Goal: Task Accomplishment & Management: Manage account settings

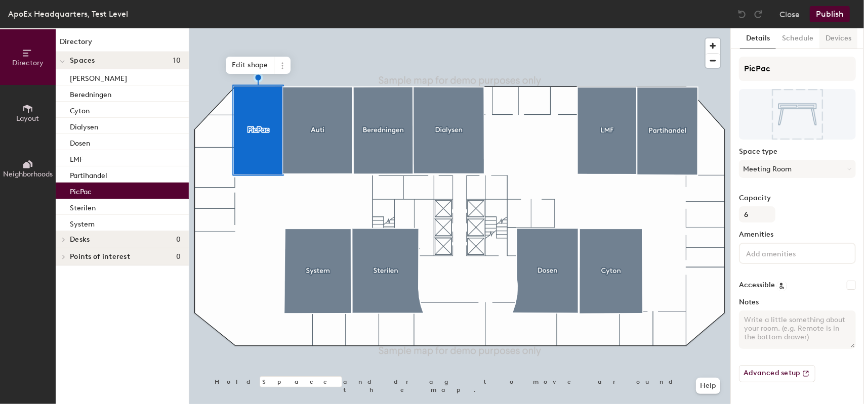
click at [834, 40] on button "Devices" at bounding box center [838, 38] width 38 height 21
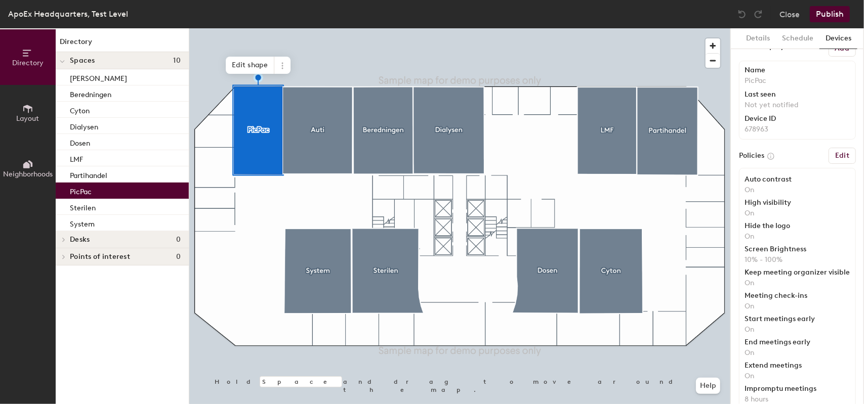
scroll to position [19, 0]
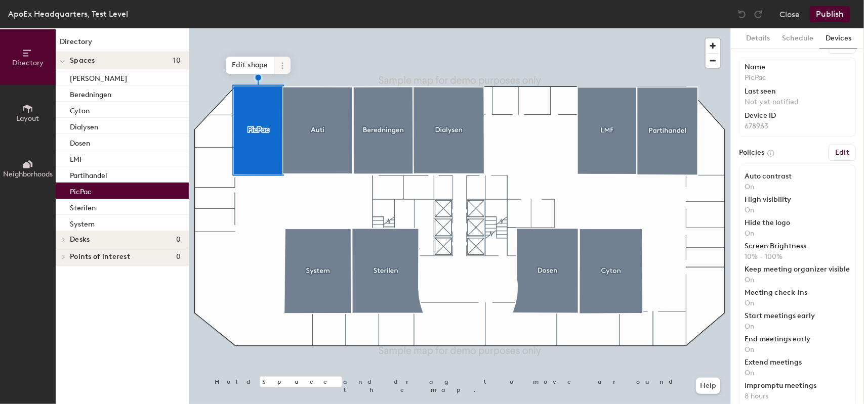
click at [284, 62] on icon at bounding box center [282, 66] width 8 height 8
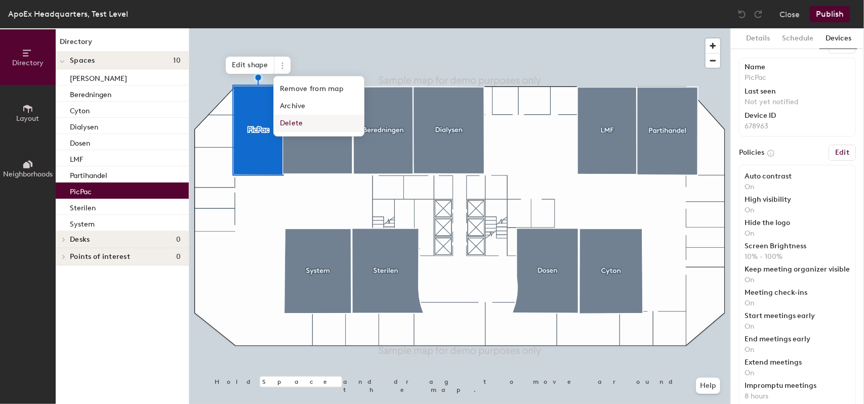
click at [292, 117] on span "Delete" at bounding box center [319, 123] width 90 height 17
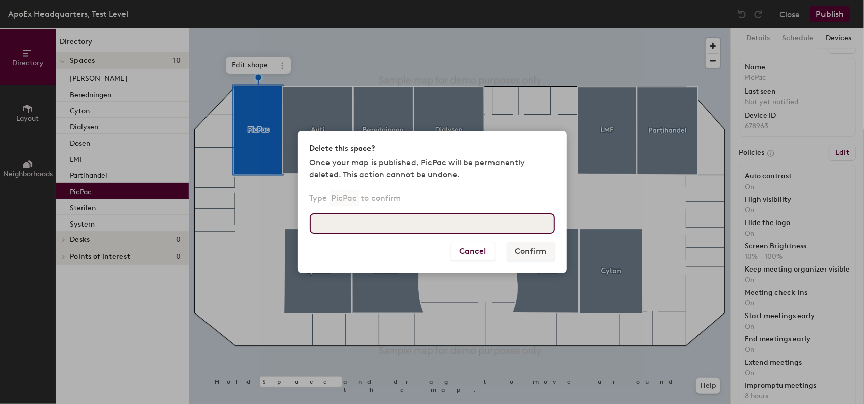
click at [437, 229] on input at bounding box center [432, 223] width 245 height 20
type input "PicPac"
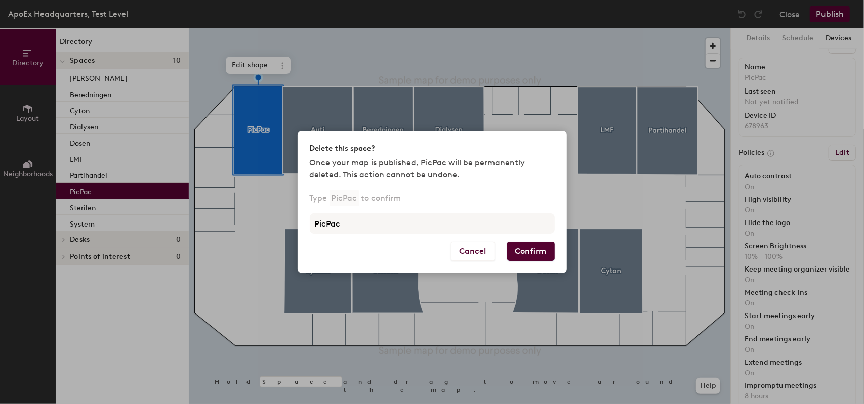
click at [519, 251] on button "Confirm" at bounding box center [531, 251] width 48 height 19
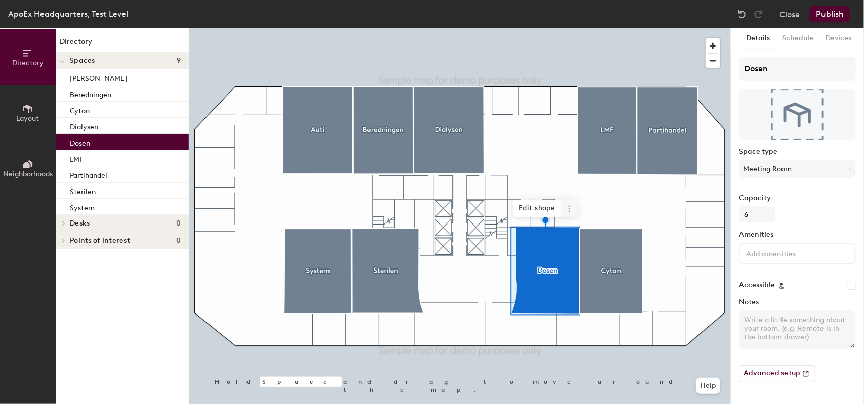
click at [568, 210] on icon at bounding box center [569, 209] width 8 height 8
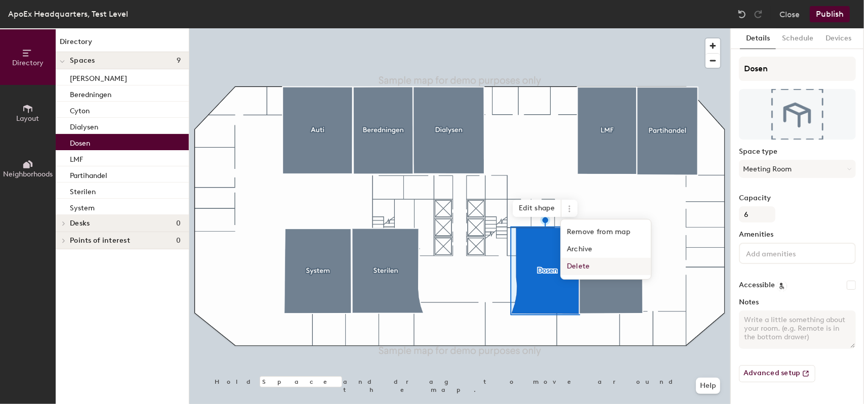
click at [573, 267] on span "Delete" at bounding box center [606, 266] width 90 height 17
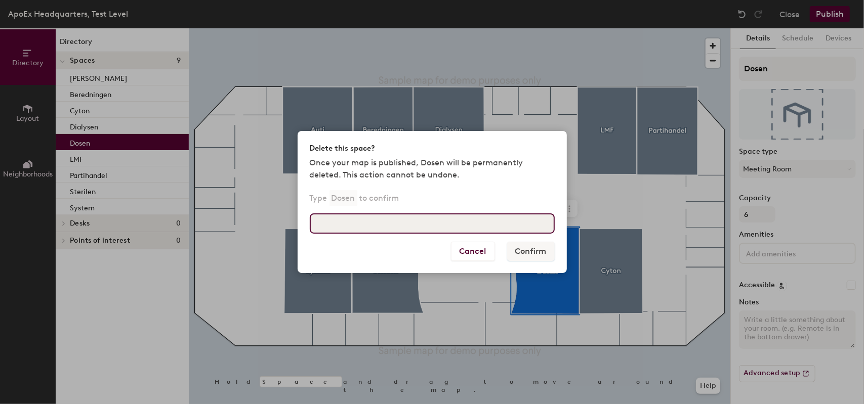
click at [452, 224] on input at bounding box center [432, 223] width 245 height 20
type input "Dosen"
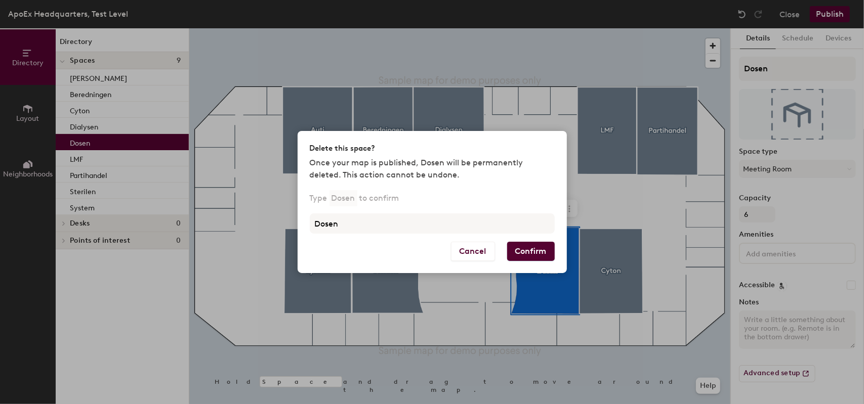
click at [512, 248] on button "Confirm" at bounding box center [531, 251] width 48 height 19
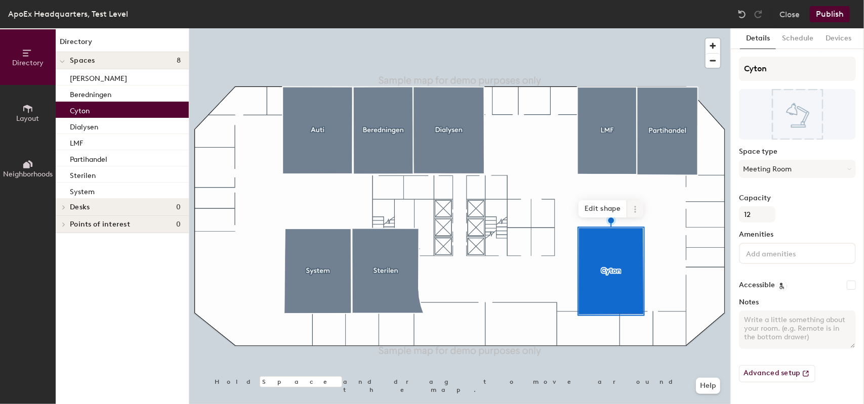
click at [638, 216] on span at bounding box center [635, 208] width 16 height 17
click at [634, 265] on span "Delete" at bounding box center [671, 267] width 90 height 17
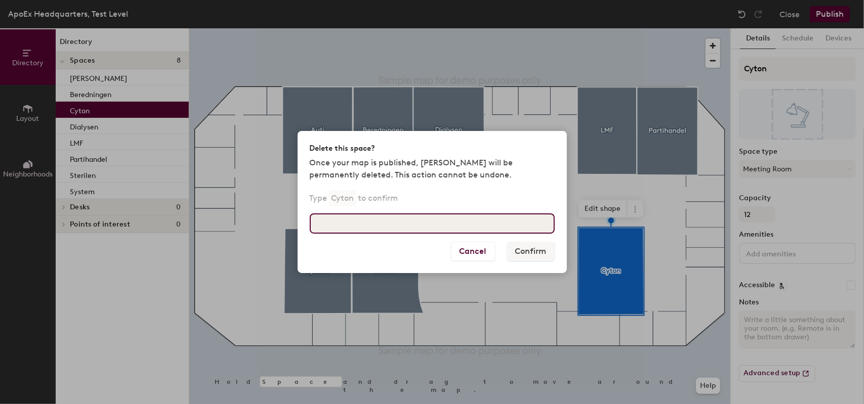
click at [502, 230] on input at bounding box center [432, 223] width 245 height 20
type input "Cyton"
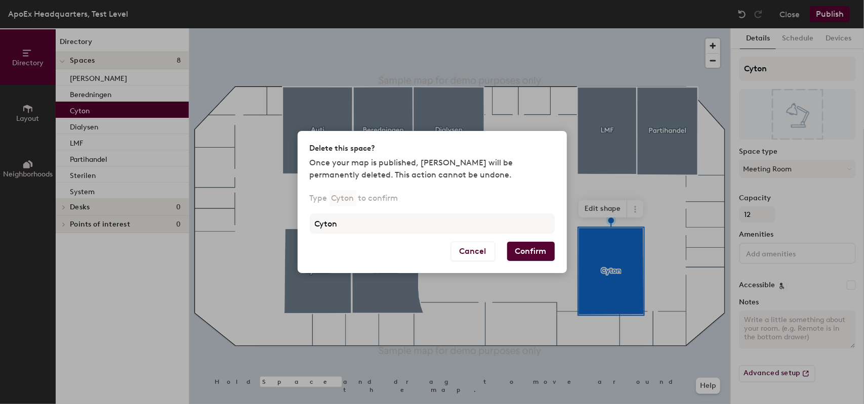
click at [515, 250] on button "Confirm" at bounding box center [531, 251] width 48 height 19
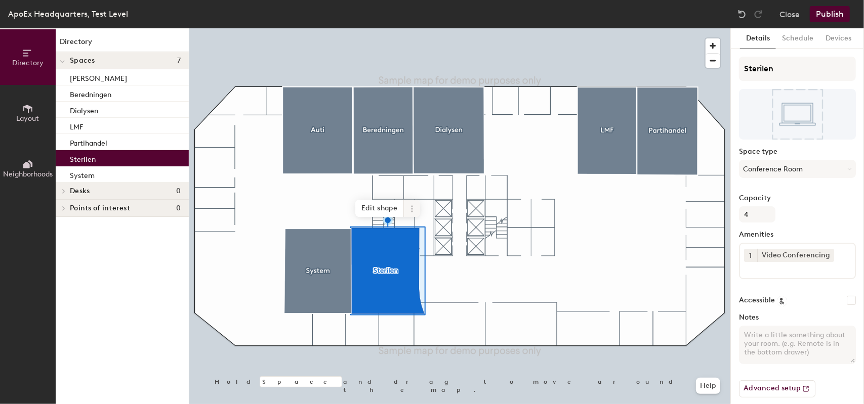
click at [412, 210] on icon at bounding box center [412, 209] width 8 height 8
click at [415, 261] on span "Delete" at bounding box center [448, 266] width 90 height 17
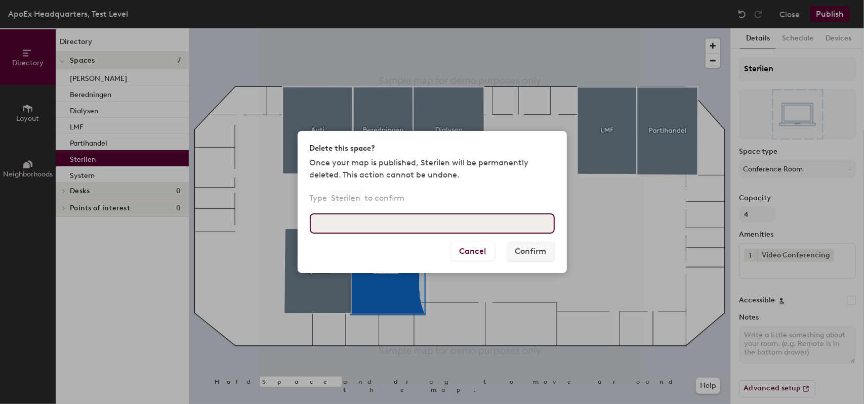
click at [463, 223] on input at bounding box center [432, 223] width 245 height 20
type input "Sterilen"
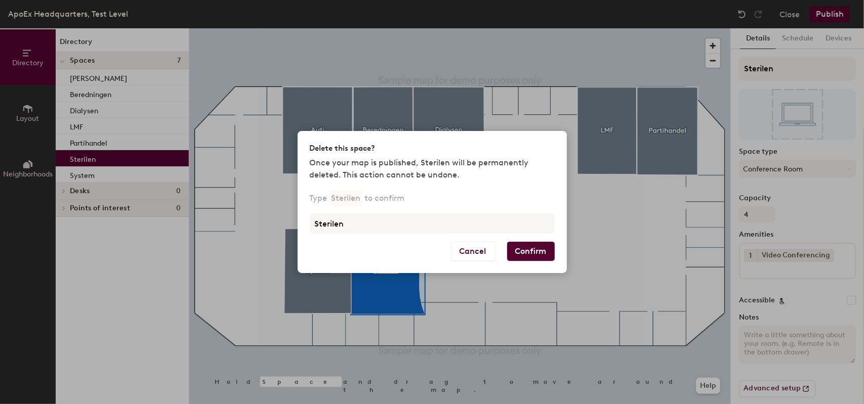
click at [512, 253] on button "Confirm" at bounding box center [531, 251] width 48 height 19
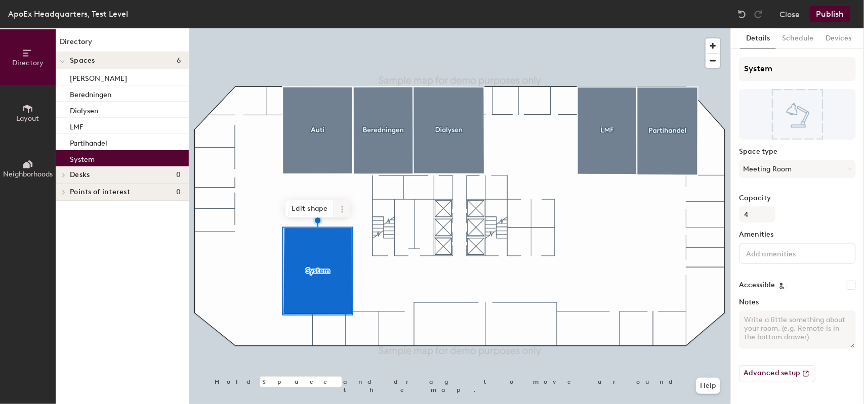
click at [343, 206] on icon at bounding box center [342, 209] width 8 height 8
click at [342, 272] on span "Delete" at bounding box center [378, 267] width 90 height 17
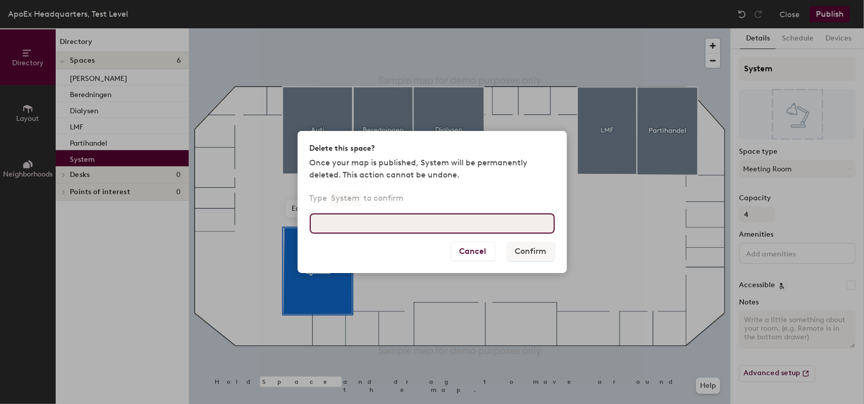
click at [418, 226] on input at bounding box center [432, 223] width 245 height 20
type input "System"
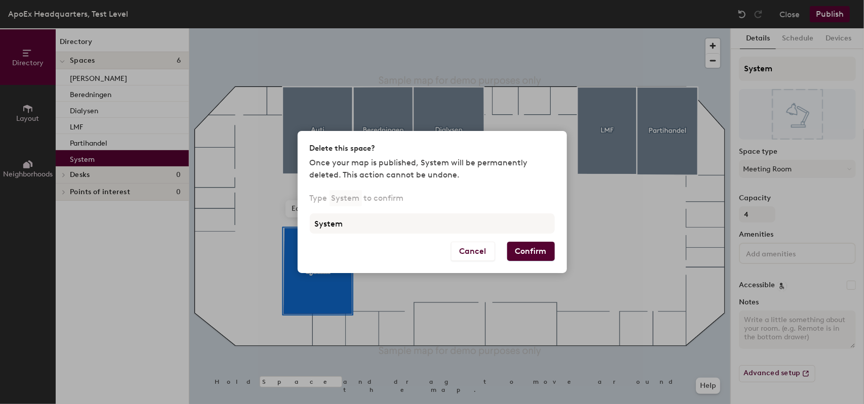
click at [522, 260] on button "Confirm" at bounding box center [531, 251] width 48 height 19
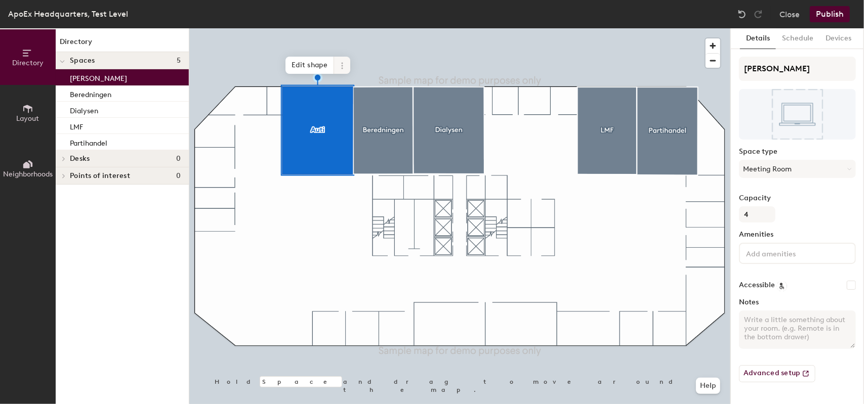
click at [341, 61] on span at bounding box center [342, 65] width 16 height 17
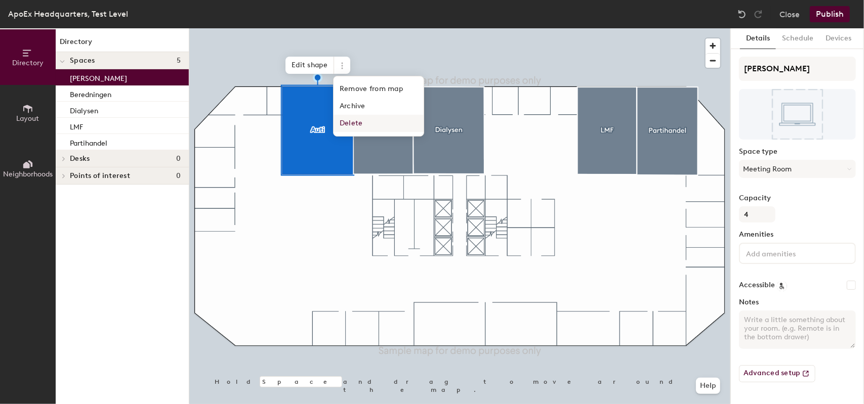
click at [335, 131] on span "Delete" at bounding box center [378, 123] width 90 height 17
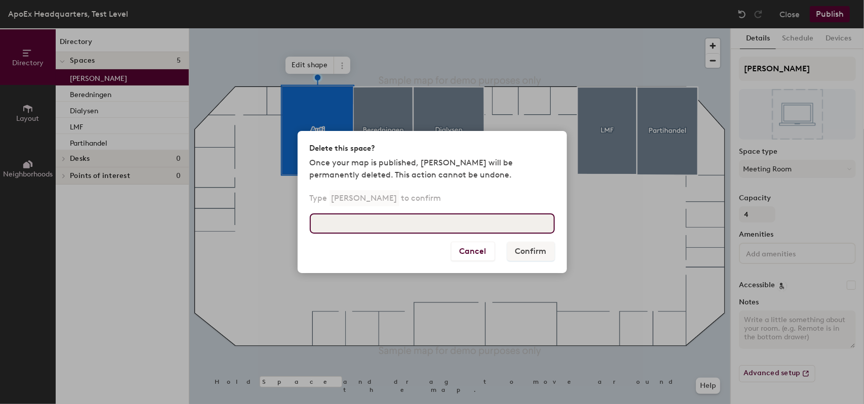
click at [342, 219] on input at bounding box center [432, 223] width 245 height 20
type input "Auti"
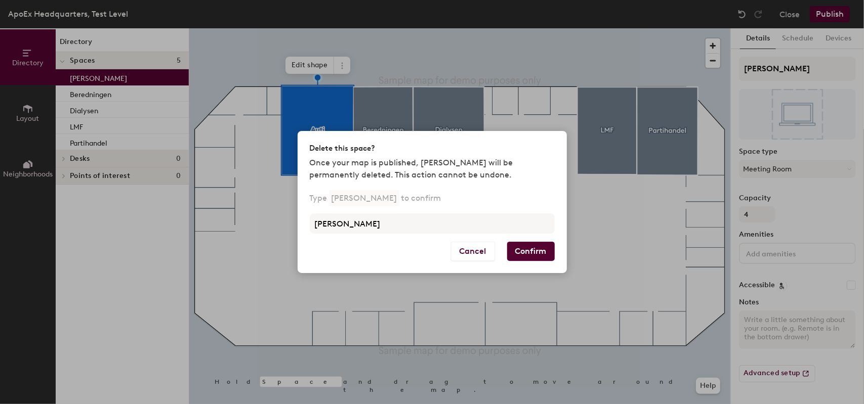
click at [509, 259] on button "Confirm" at bounding box center [531, 251] width 48 height 19
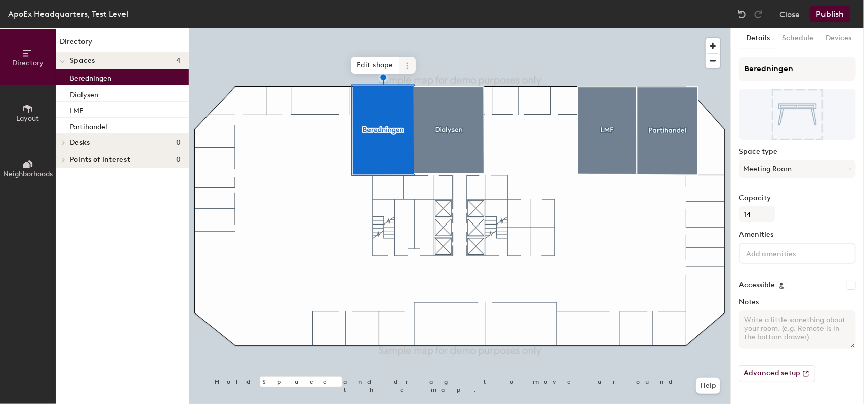
click at [408, 64] on icon at bounding box center [407, 66] width 8 height 8
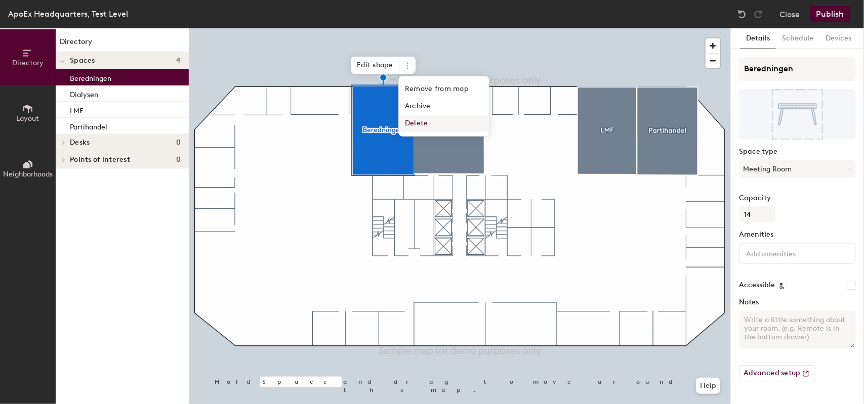
click at [404, 125] on span "Delete" at bounding box center [444, 123] width 90 height 17
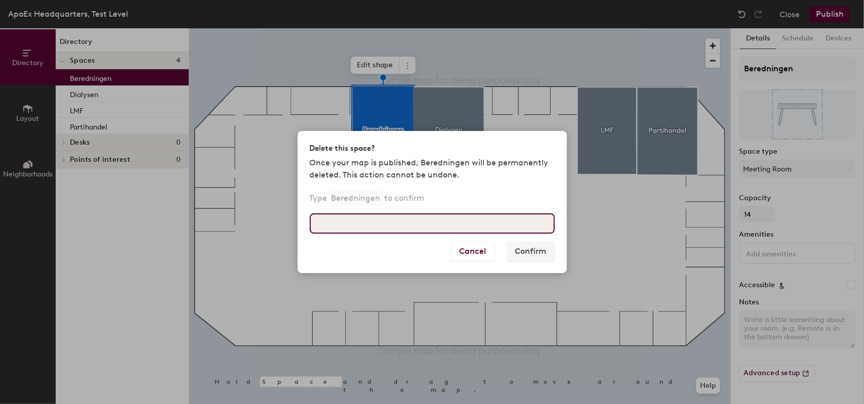
click at [428, 214] on input at bounding box center [432, 223] width 245 height 20
type input "Beredningen"
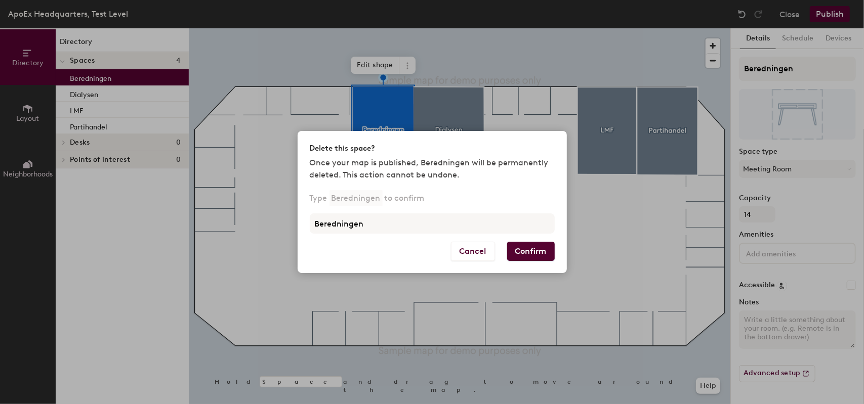
click at [522, 255] on button "Confirm" at bounding box center [531, 251] width 48 height 19
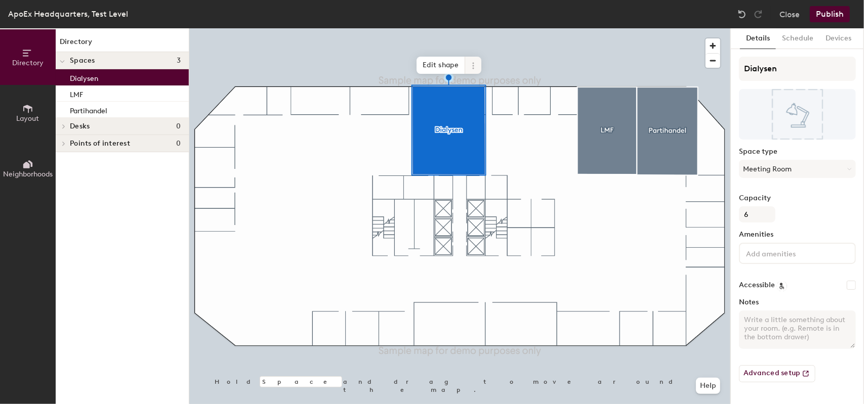
click at [475, 69] on icon at bounding box center [473, 66] width 8 height 8
click at [473, 126] on span "Delete" at bounding box center [509, 123] width 90 height 17
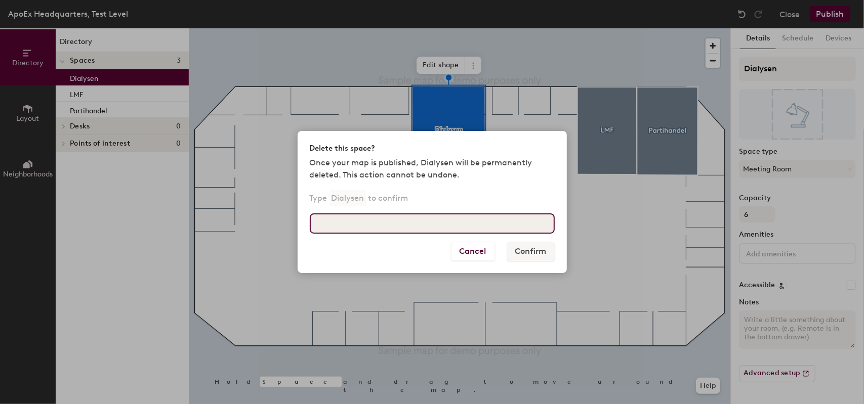
click at [442, 217] on input at bounding box center [432, 223] width 245 height 20
type input "Dialysen"
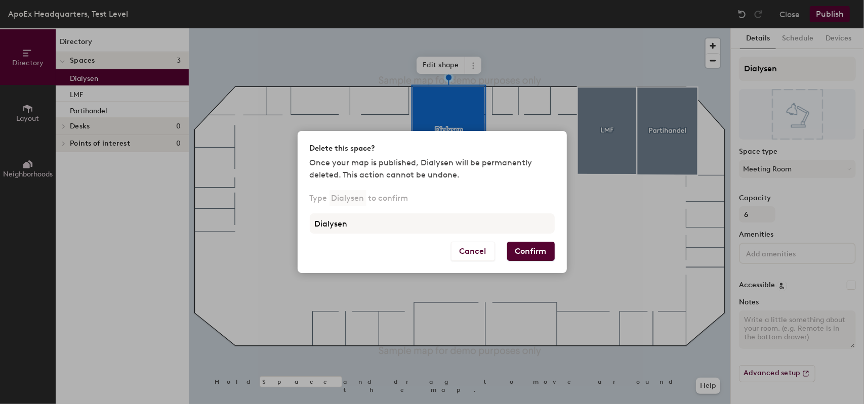
click at [530, 253] on button "Confirm" at bounding box center [531, 251] width 48 height 19
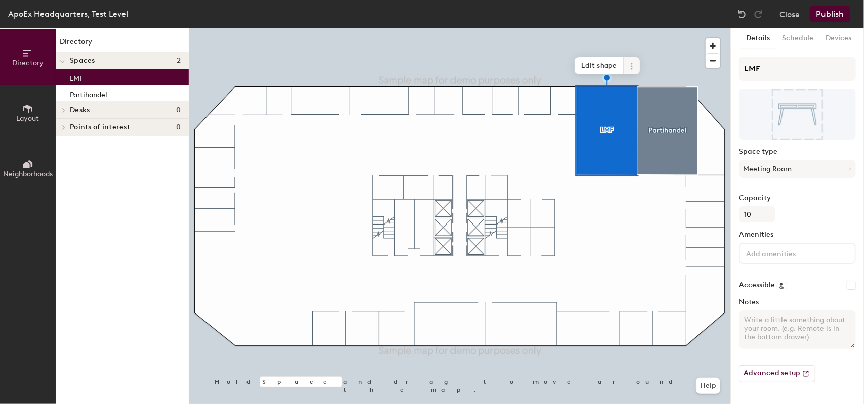
click at [631, 72] on span at bounding box center [631, 65] width 16 height 17
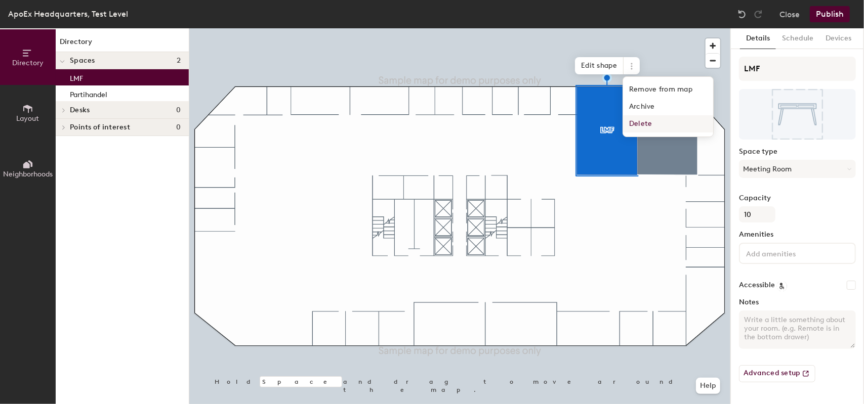
click at [628, 127] on span "Delete" at bounding box center [668, 123] width 90 height 17
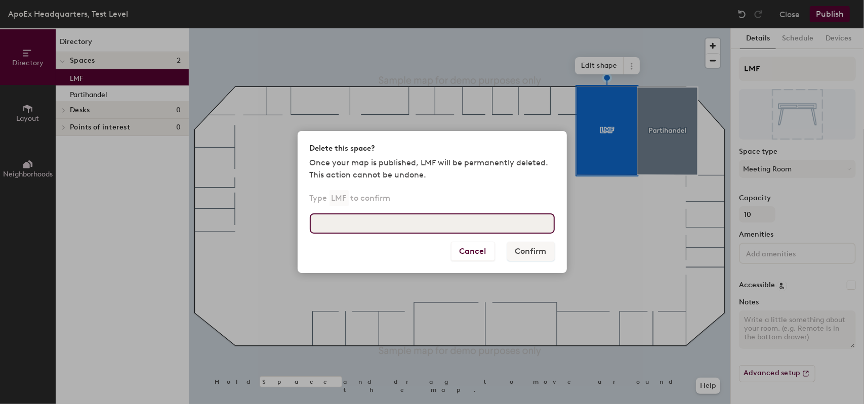
click at [496, 218] on input at bounding box center [432, 223] width 245 height 20
type input "LMF"
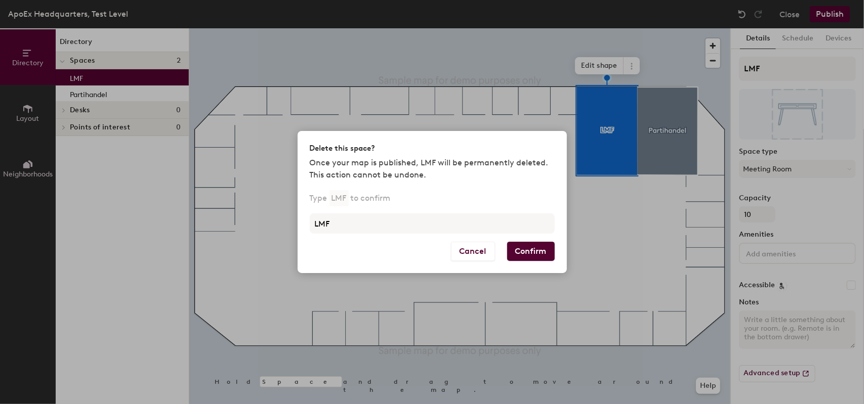
click at [519, 248] on button "Confirm" at bounding box center [531, 251] width 48 height 19
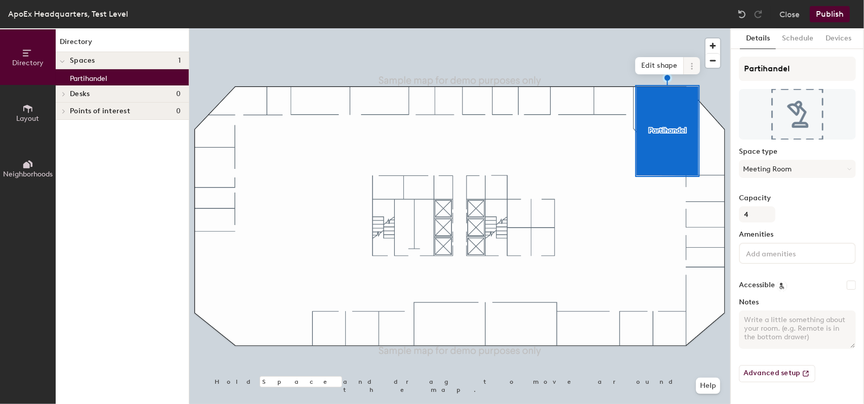
click at [693, 67] on icon at bounding box center [691, 66] width 8 height 8
click at [688, 121] on span "Delete" at bounding box center [728, 123] width 90 height 17
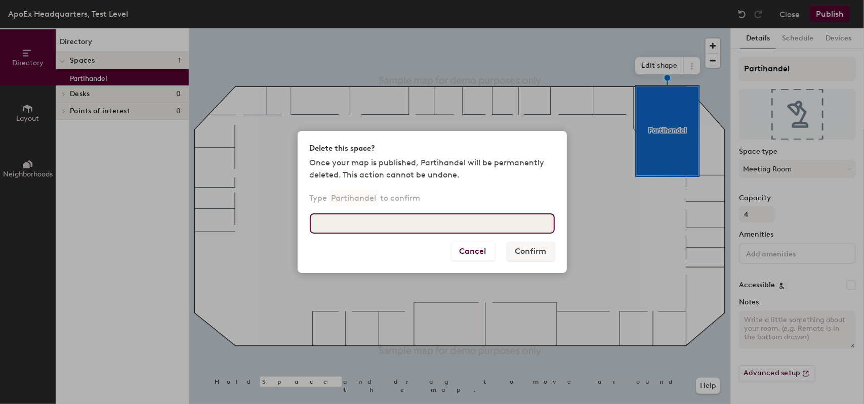
click at [510, 219] on input at bounding box center [432, 223] width 245 height 20
type input "Partihandel"
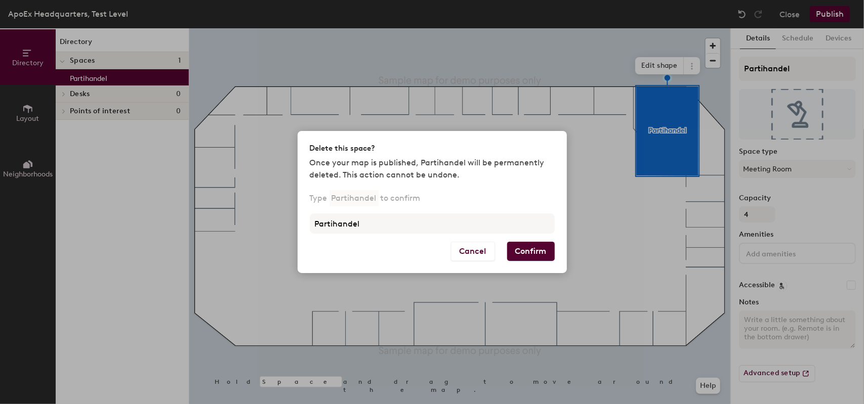
click at [526, 256] on button "Confirm" at bounding box center [531, 251] width 48 height 19
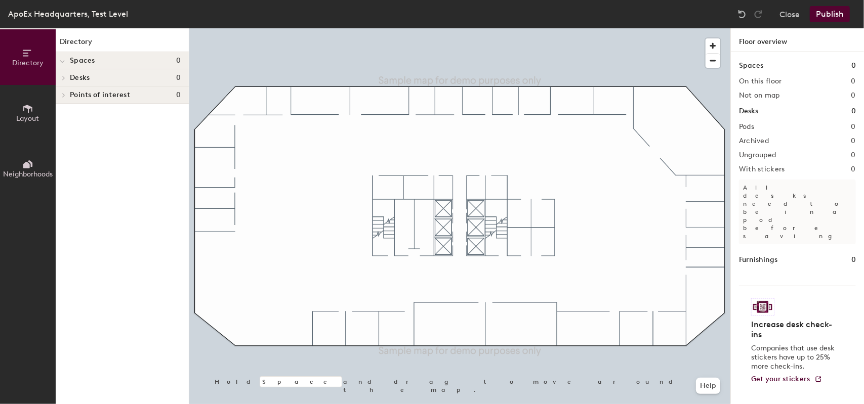
click at [20, 116] on span "Layout" at bounding box center [28, 118] width 23 height 9
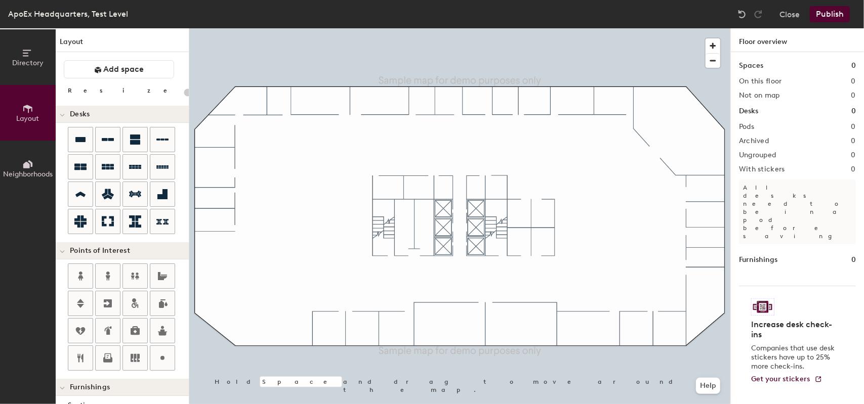
click at [25, 56] on icon at bounding box center [27, 53] width 11 height 11
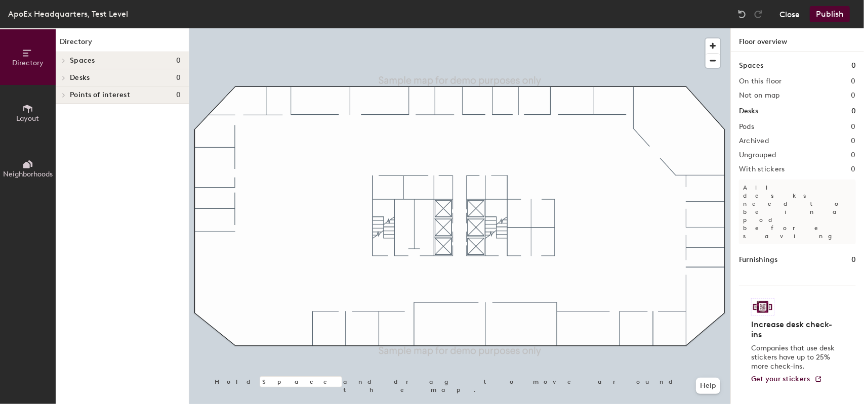
click at [784, 14] on button "Close" at bounding box center [789, 14] width 20 height 16
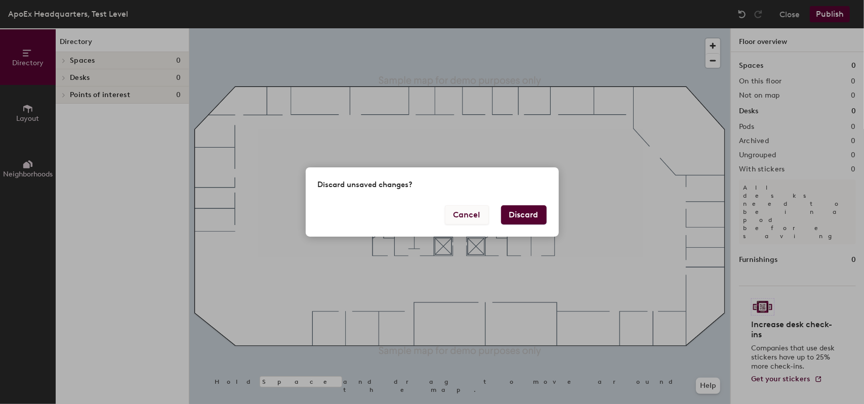
click at [477, 219] on button "Cancel" at bounding box center [467, 214] width 44 height 19
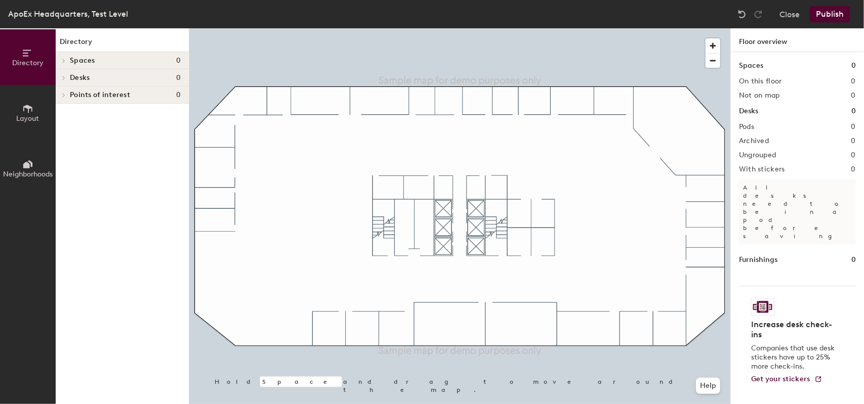
click at [26, 60] on span "Directory" at bounding box center [27, 63] width 31 height 9
click at [31, 132] on button "Layout" at bounding box center [28, 113] width 56 height 56
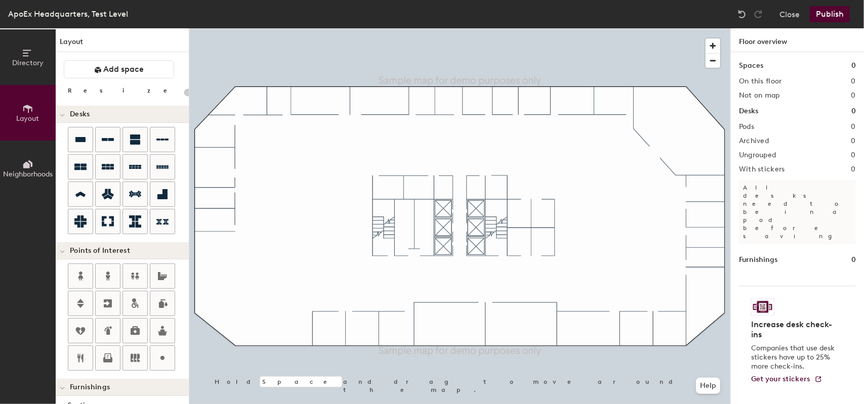
click at [37, 118] on span "Layout" at bounding box center [28, 118] width 23 height 9
click at [824, 14] on button "Publish" at bounding box center [829, 14] width 40 height 16
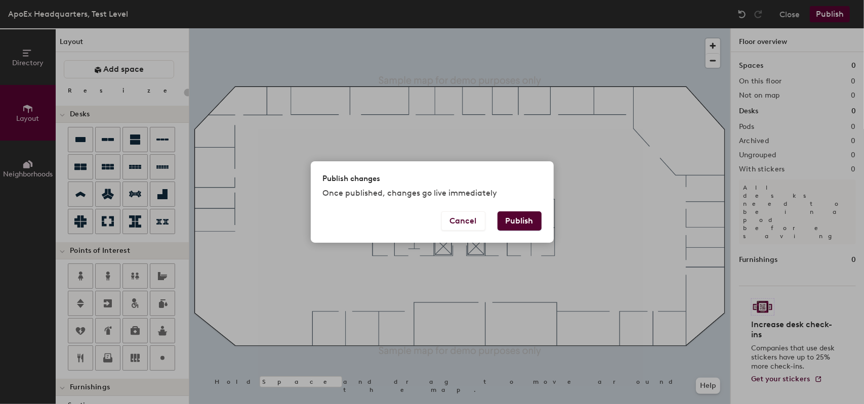
click at [517, 219] on button "Publish" at bounding box center [519, 220] width 44 height 19
type input "20"
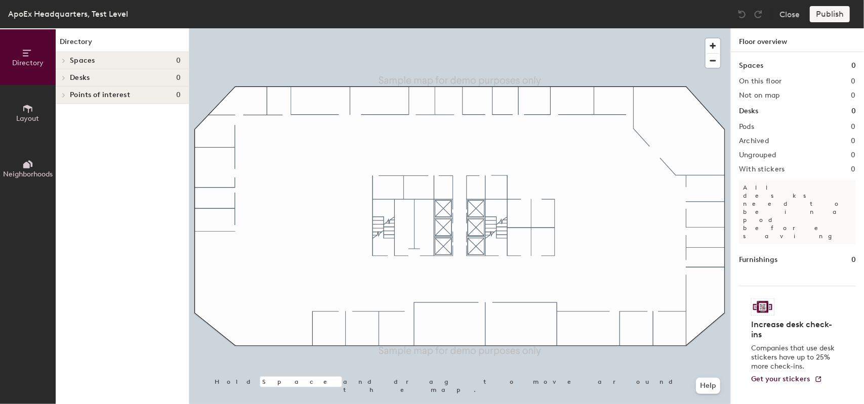
click at [40, 13] on div "ApoEx Headquarters, Test Level" at bounding box center [68, 14] width 120 height 13
click at [25, 48] on icon at bounding box center [27, 53] width 11 height 11
click at [29, 90] on button "Layout" at bounding box center [28, 113] width 56 height 56
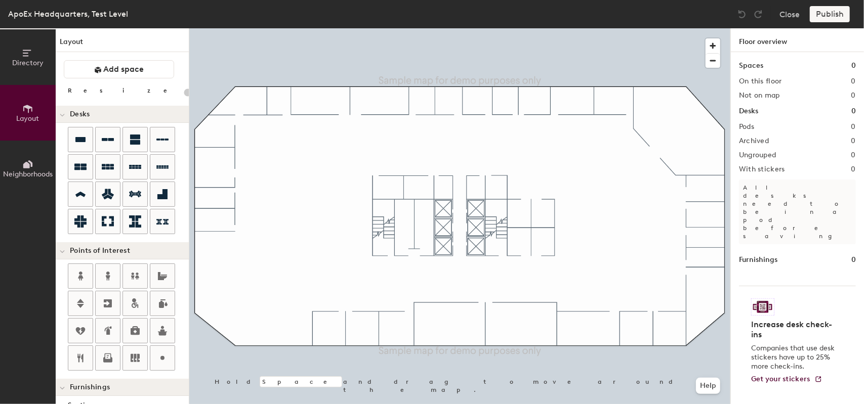
click at [22, 160] on icon at bounding box center [27, 164] width 11 height 11
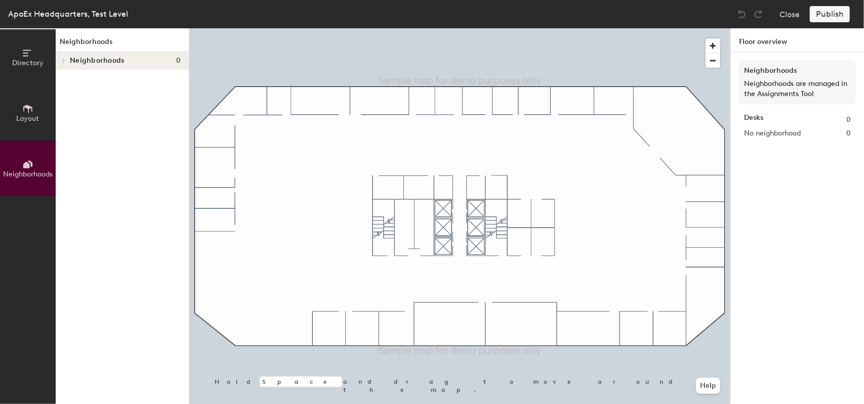
click at [824, 17] on div "Publish" at bounding box center [832, 14] width 46 height 16
click at [784, 13] on button "Close" at bounding box center [789, 14] width 20 height 16
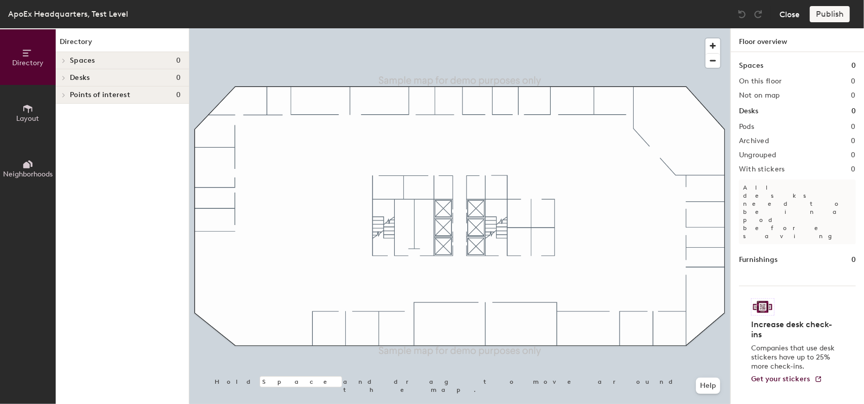
click at [796, 16] on button "Close" at bounding box center [789, 14] width 20 height 16
